Goal: Task Accomplishment & Management: Manage account settings

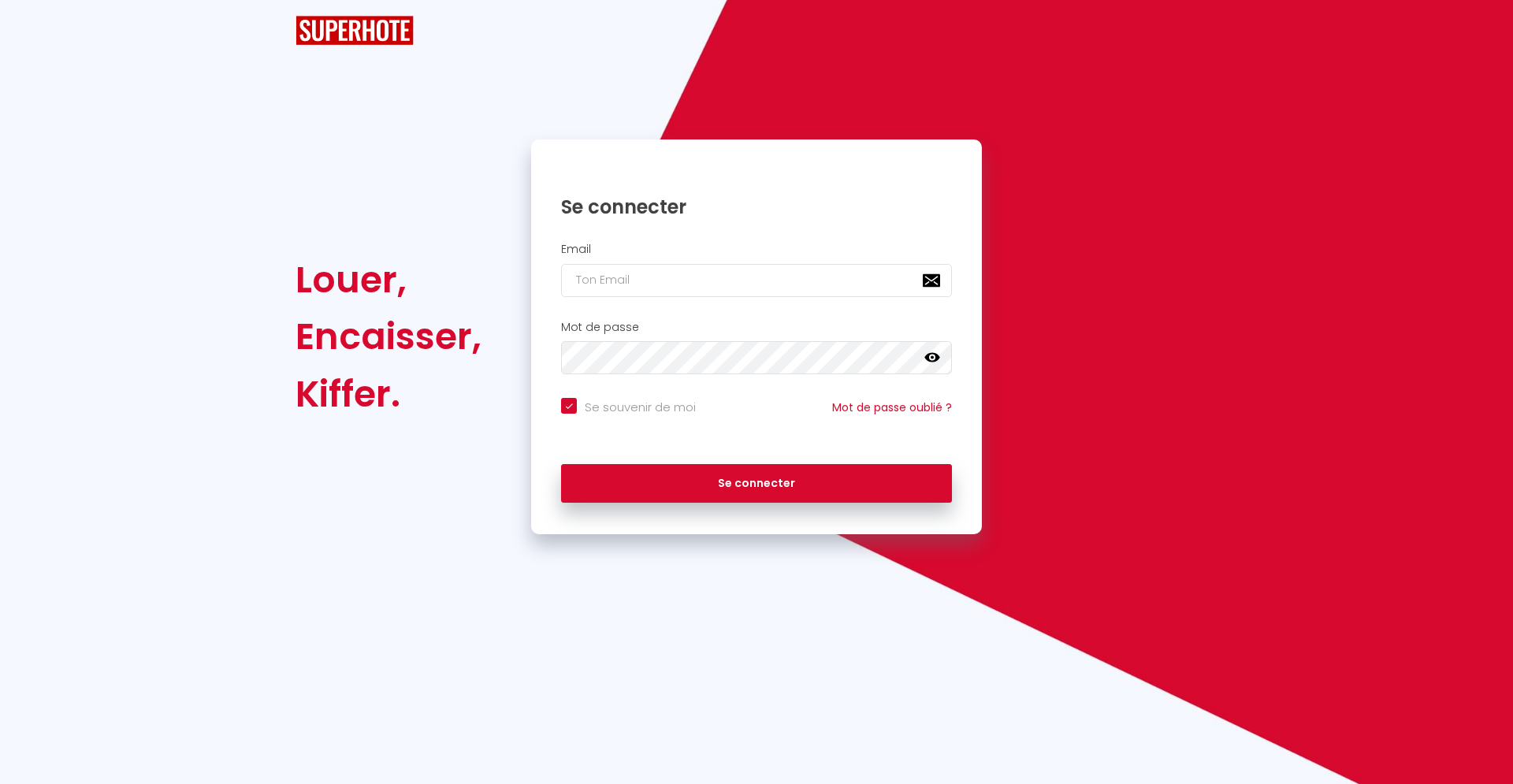
checkbox input "true"
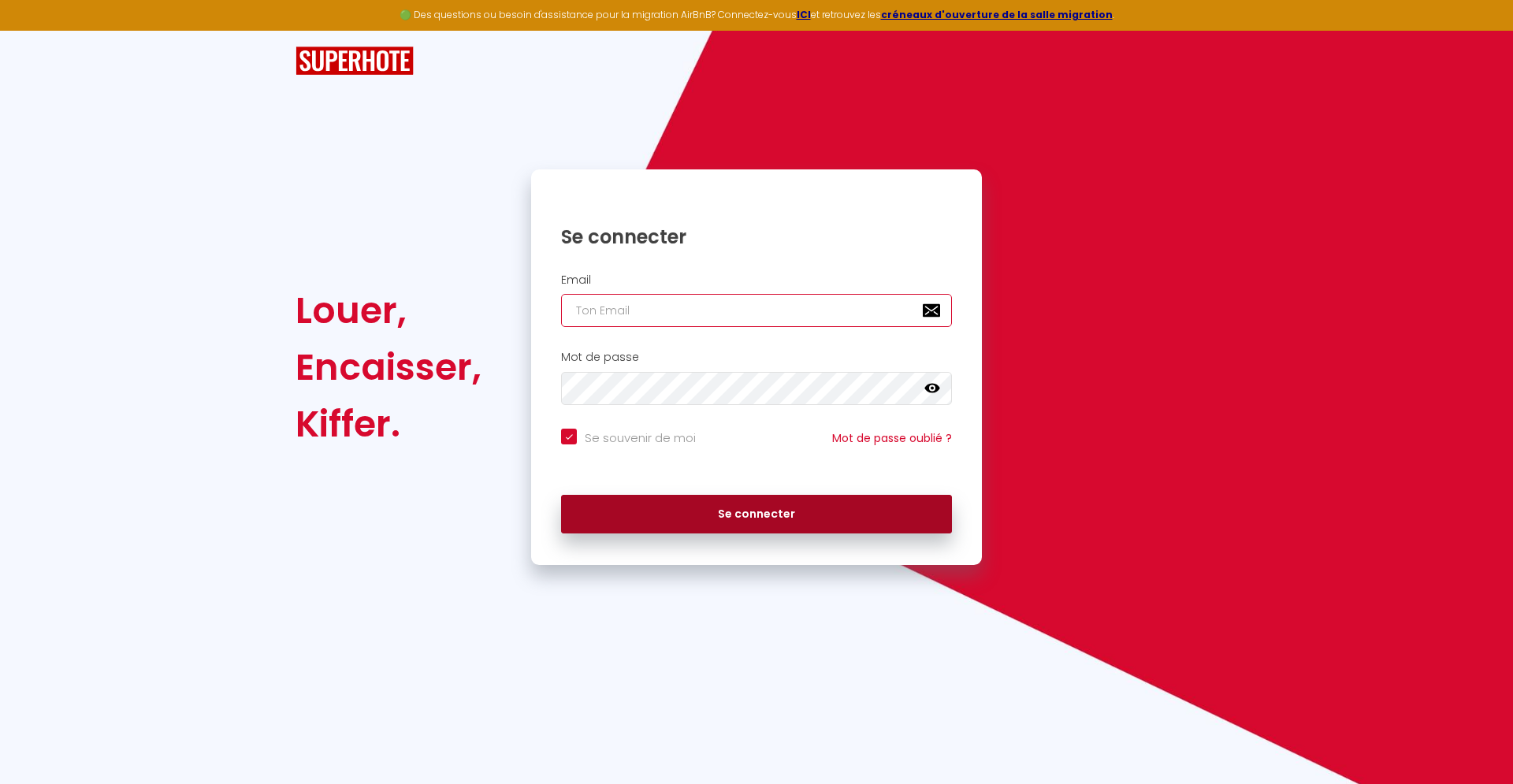
type input "[EMAIL_ADDRESS][DOMAIN_NAME]"
click at [753, 512] on button "Se connecter" at bounding box center [756, 514] width 391 height 39
checkbox input "true"
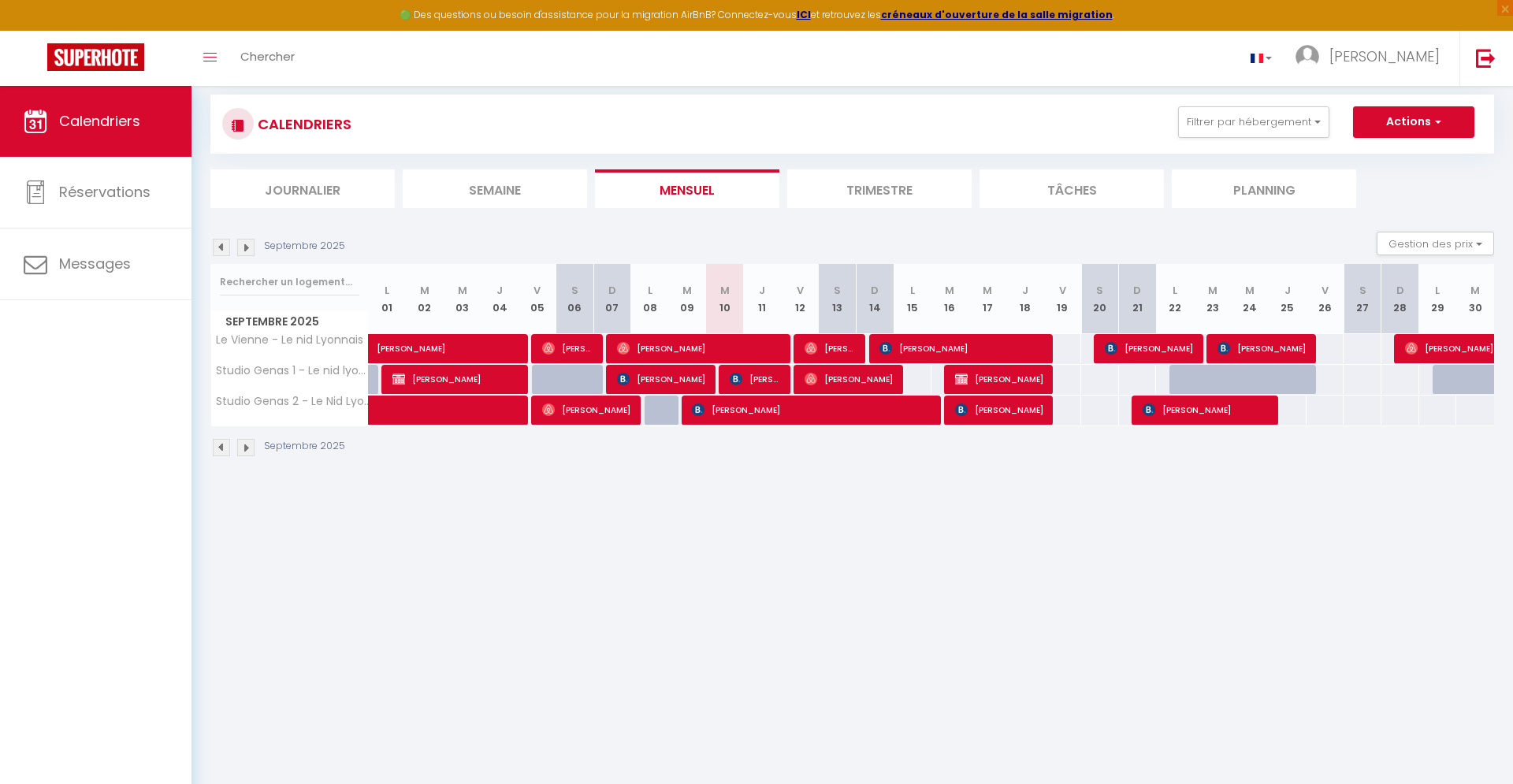
scroll to position [27, 0]
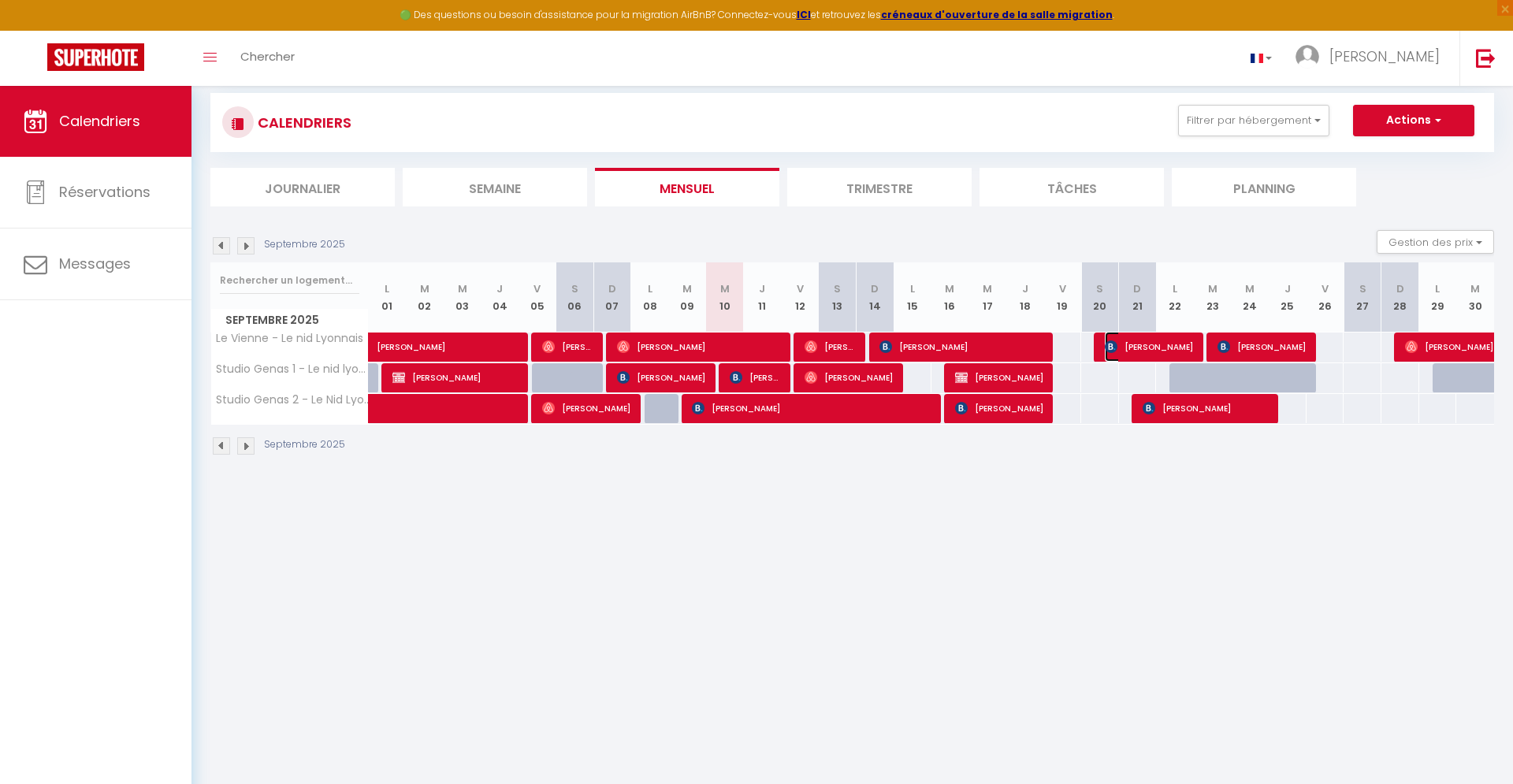
click at [1189, 355] on span "[PERSON_NAME]" at bounding box center [1149, 347] width 88 height 30
select select "OK"
select select "KO"
select select "1"
select select "0"
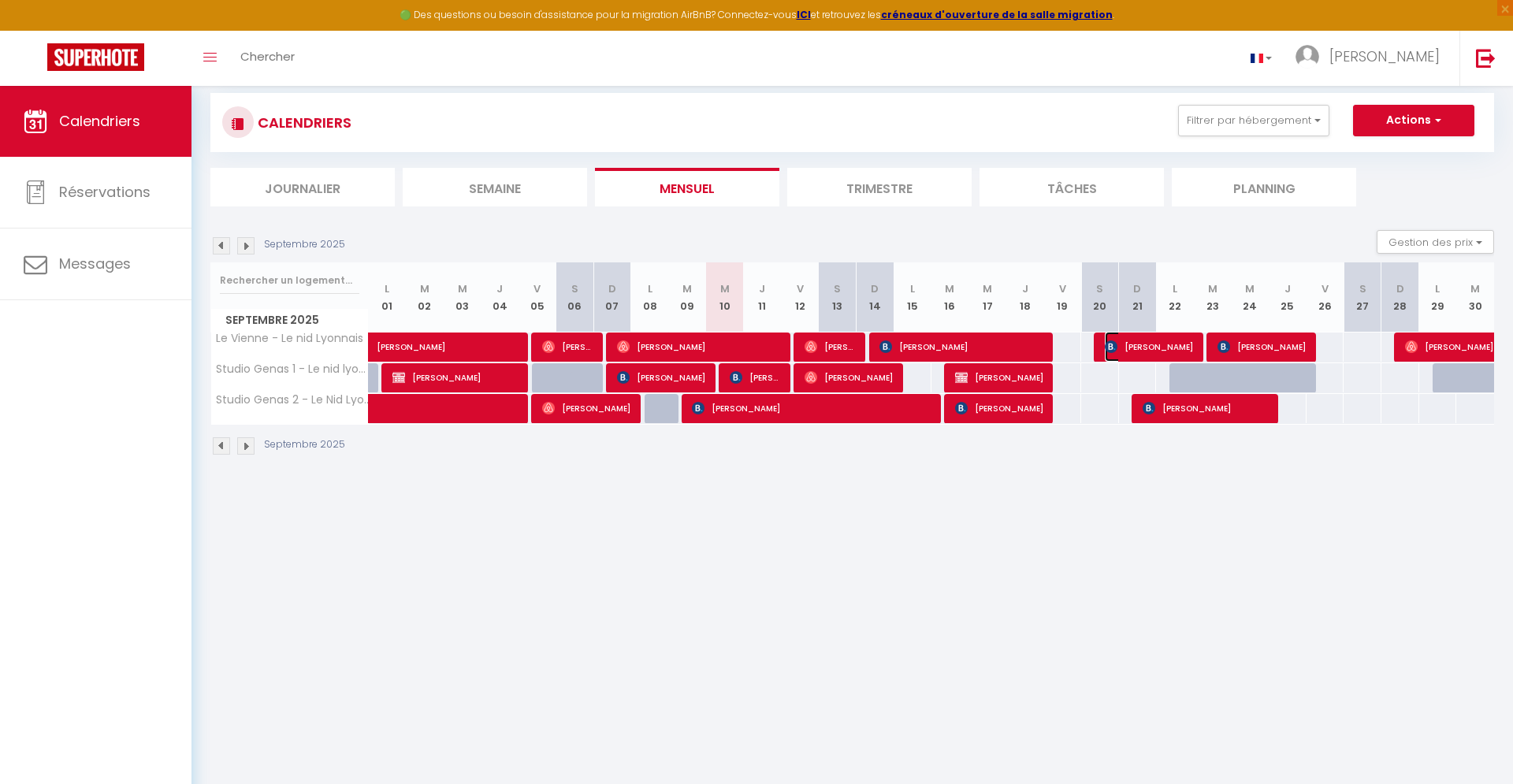
select select "0"
select select
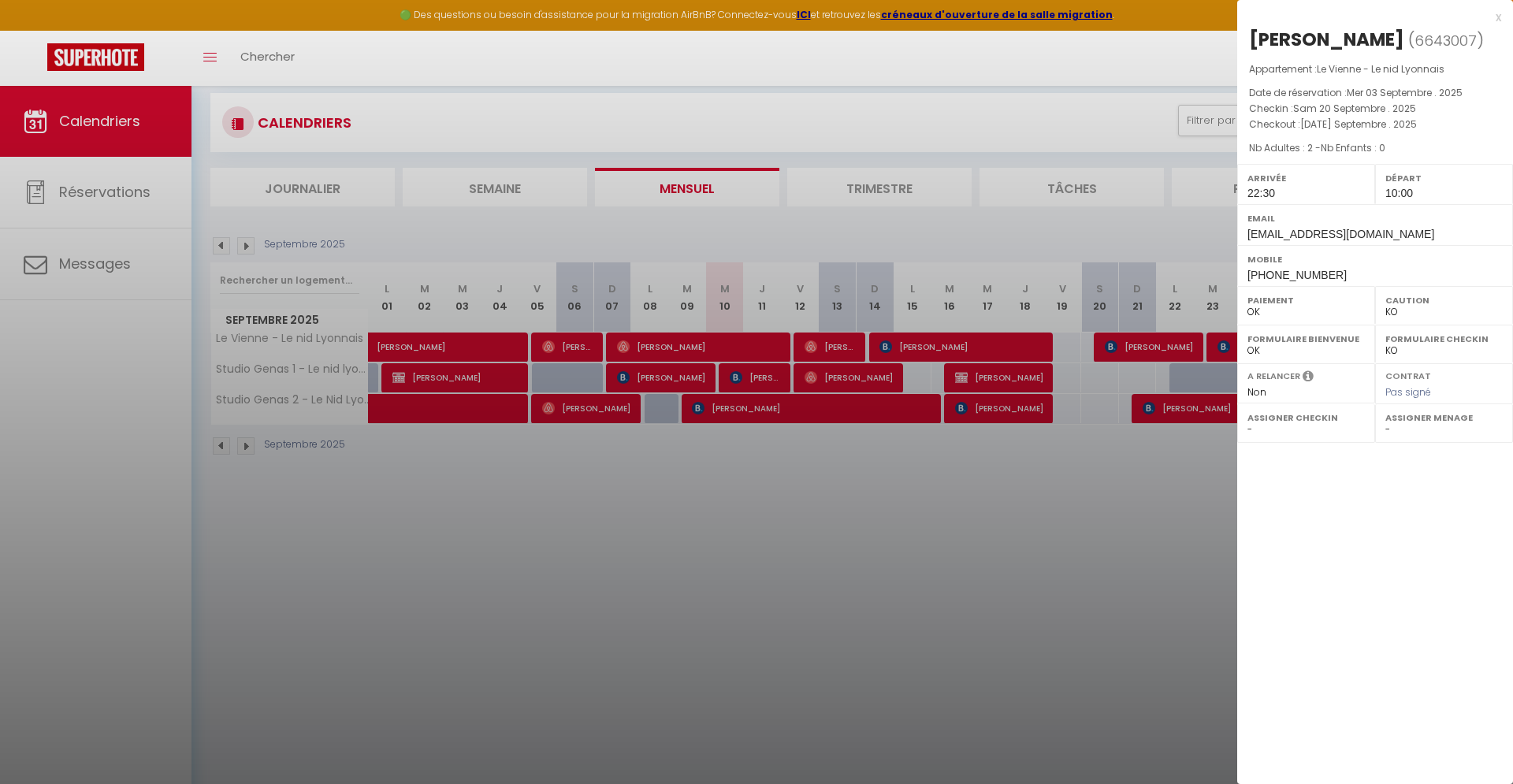
click at [1503, 17] on div "x [PERSON_NAME] ( 6643007 ) Appartement : Le Vienne - Le nid Lyonnais Date de r…" at bounding box center [1376, 147] width 276 height 294
click at [1501, 18] on div "x" at bounding box center [1370, 17] width 264 height 19
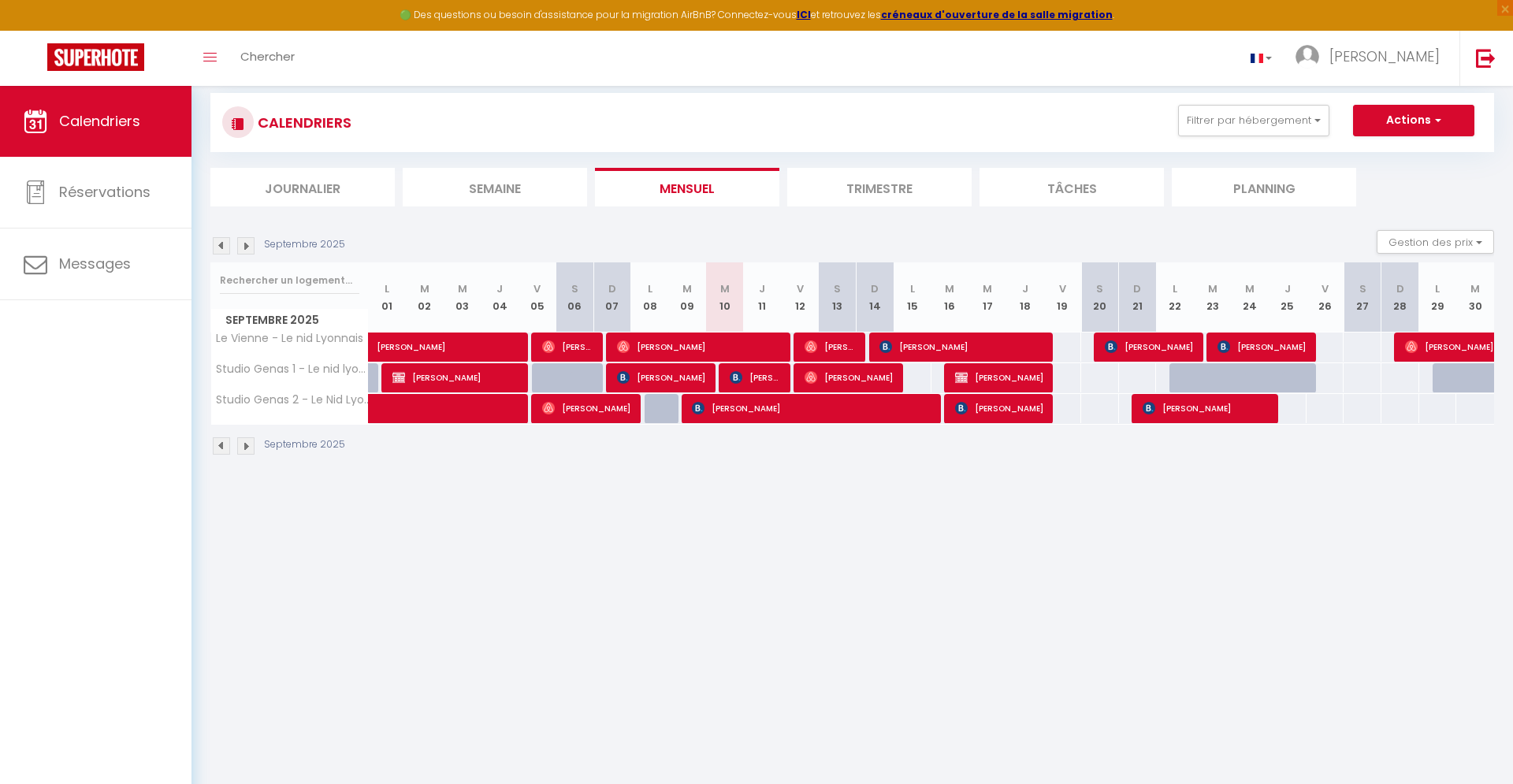
click at [246, 242] on img at bounding box center [246, 246] width 17 height 17
